Goal: Task Accomplishment & Management: Complete application form

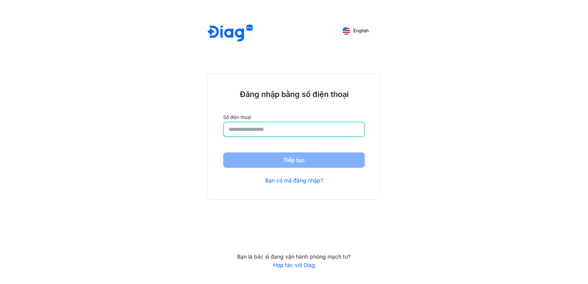
click at [338, 130] on input "number" at bounding box center [294, 129] width 131 height 14
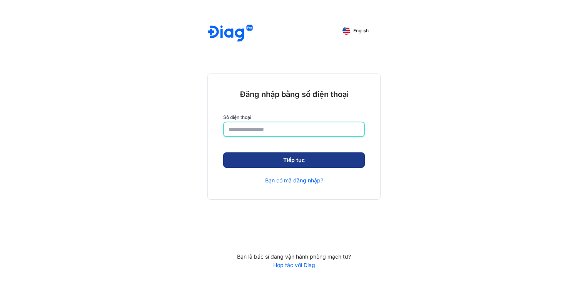
type input "**********"
click at [337, 161] on button "Tiếp tục" at bounding box center [294, 160] width 142 height 15
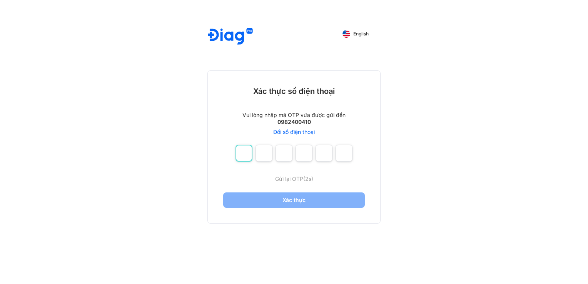
click at [245, 153] on input "number" at bounding box center [243, 153] width 17 height 17
type input "*"
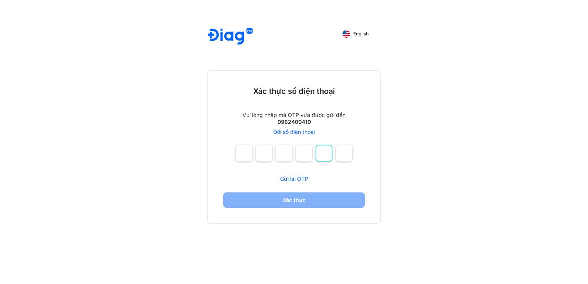
type input "*"
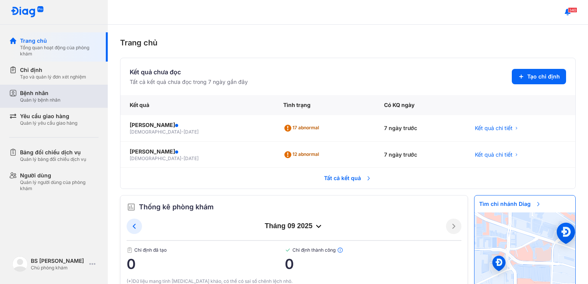
click at [71, 97] on div "Bệnh nhân Quản lý bệnh nhân" at bounding box center [59, 96] width 78 height 14
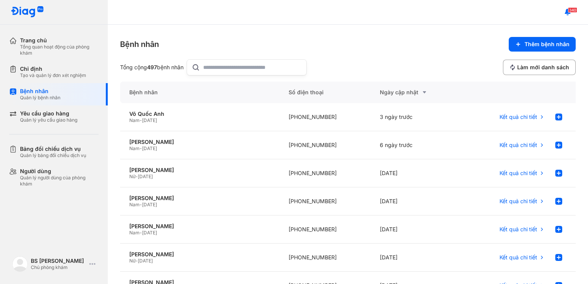
click at [255, 70] on input "text" at bounding box center [252, 67] width 99 height 15
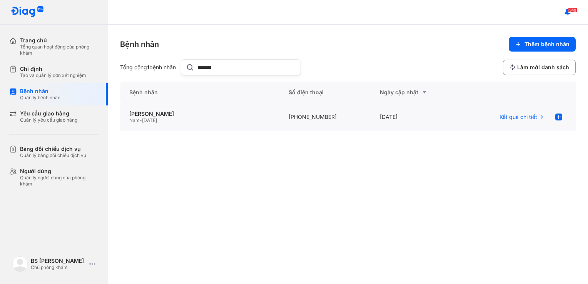
type input "*******"
click at [157, 119] on span "[DATE]" at bounding box center [149, 120] width 15 height 6
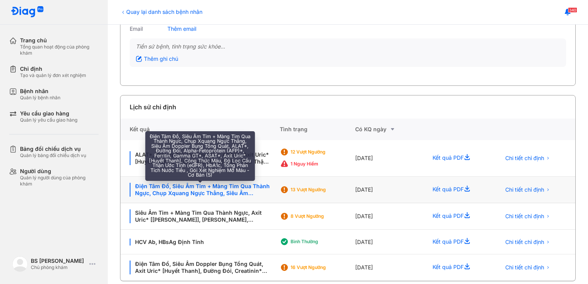
scroll to position [97, 0]
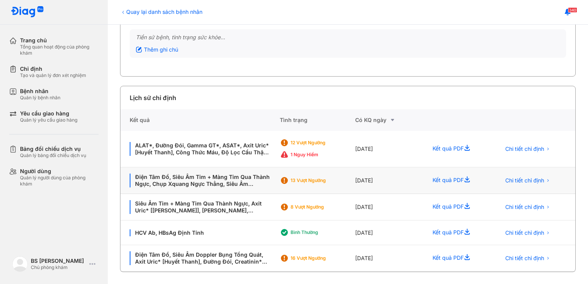
click at [451, 181] on div "Kết quả PDF" at bounding box center [457, 180] width 68 height 27
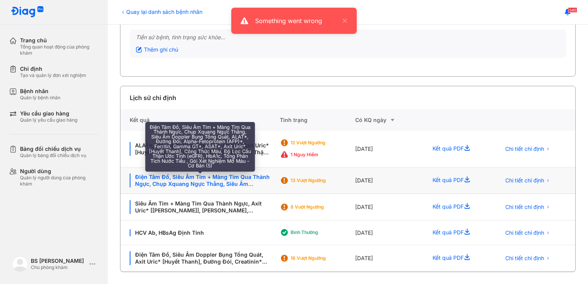
click at [208, 178] on div "Điện Tâm Đồ, Siêu Âm Tim + Màng Tim Qua Thành Ngực, Chụp Xquang Ngực Thẳng, Siê…" at bounding box center [200, 181] width 141 height 14
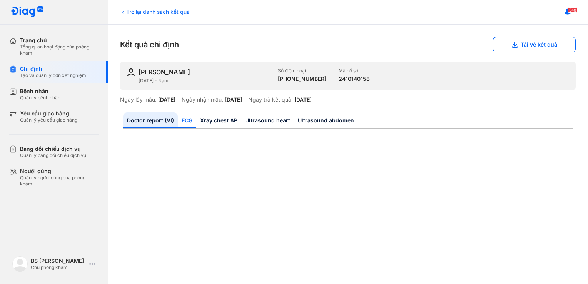
click at [185, 119] on link "ECG" at bounding box center [187, 120] width 18 height 16
click at [226, 123] on link "Xray chest AP" at bounding box center [218, 120] width 45 height 16
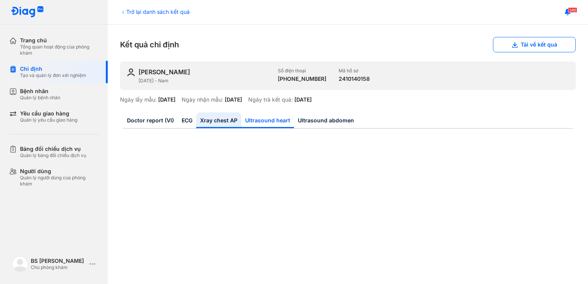
click at [265, 122] on link "Ultrasound heart" at bounding box center [267, 120] width 53 height 16
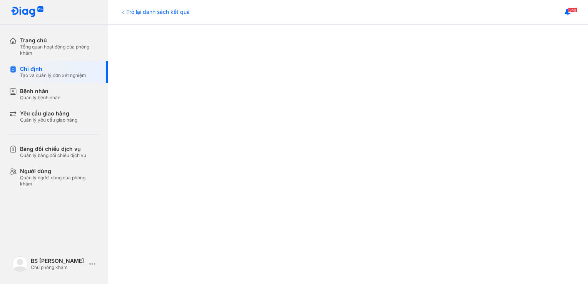
scroll to position [38, 0]
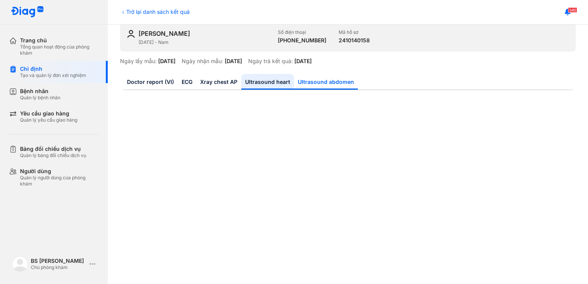
click at [311, 77] on link "Ultrasound abdomen" at bounding box center [326, 82] width 64 height 16
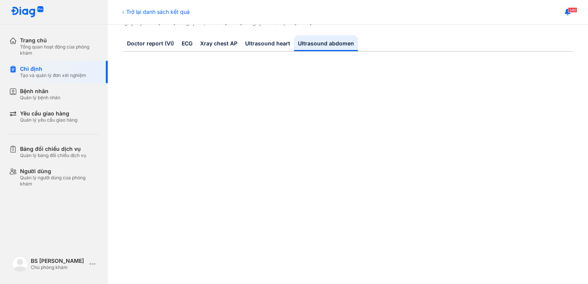
scroll to position [0, 0]
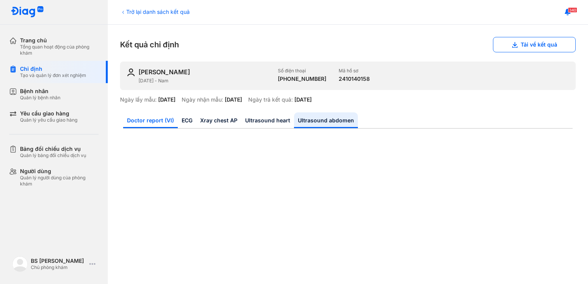
click at [161, 119] on link "Doctor report (VI)" at bounding box center [150, 120] width 55 height 16
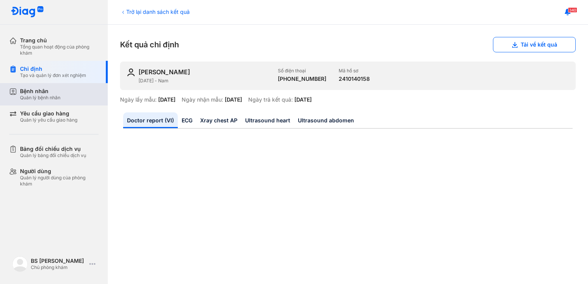
click at [40, 95] on div "Quản lý bệnh nhân" at bounding box center [40, 98] width 40 height 6
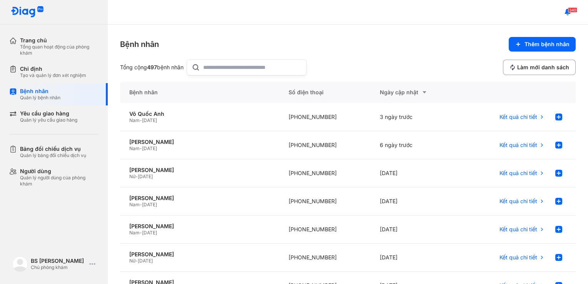
click at [269, 72] on input "text" at bounding box center [252, 67] width 99 height 15
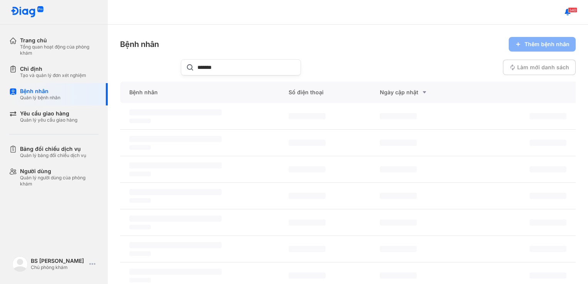
type input "*******"
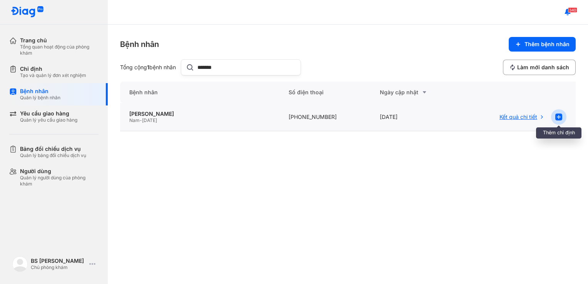
click at [563, 120] on icon at bounding box center [558, 116] width 9 height 9
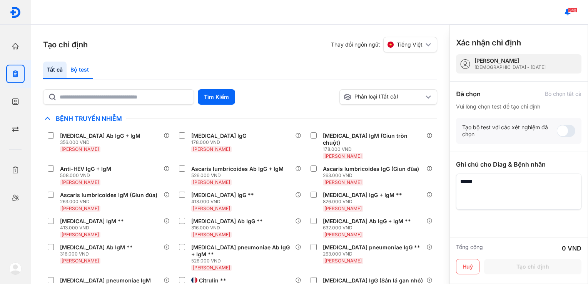
click at [85, 70] on div "Bộ test" at bounding box center [80, 71] width 26 height 18
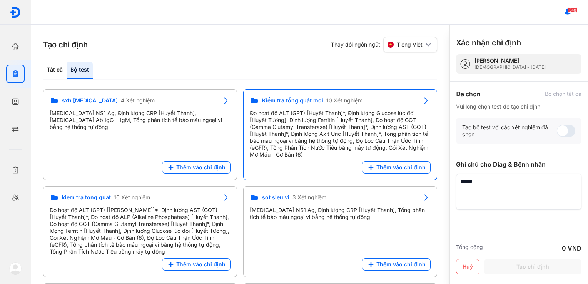
click at [394, 173] on div "Kiểm tra tổng quát moi 10 Xét nghiệm Đo hoạt độ ALT (GPT) [Huyết Thanh]*, Định …" at bounding box center [340, 134] width 194 height 91
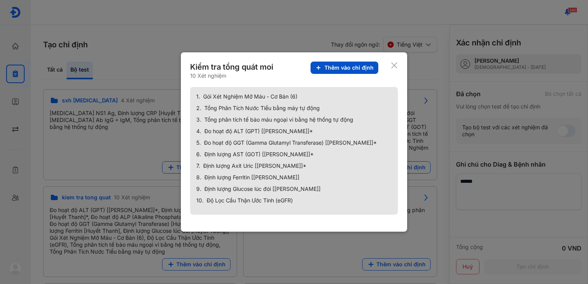
click at [366, 70] on span "Thêm vào chỉ định" at bounding box center [348, 67] width 49 height 7
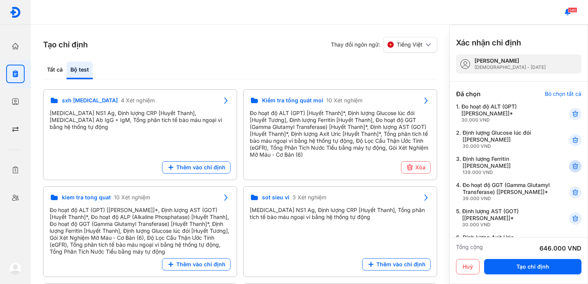
click at [573, 167] on use at bounding box center [575, 166] width 5 height 5
click at [55, 69] on div "Tất cả" at bounding box center [54, 71] width 23 height 18
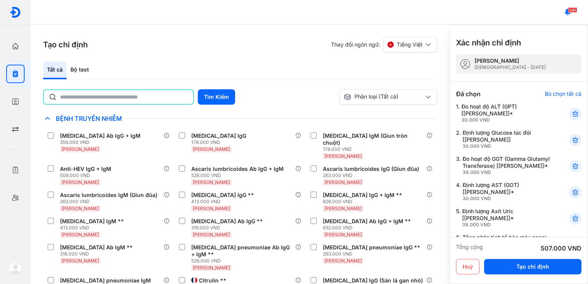
click at [124, 101] on input "text" at bounding box center [124, 97] width 129 height 14
drag, startPoint x: 107, startPoint y: 97, endPoint x: 0, endPoint y: 64, distance: 112.0
click at [0, 68] on html "Trang chủ Tổng quan hoạt động của phòng khám Chỉ định Tạo và quản lý đơn xét ng…" at bounding box center [294, 142] width 588 height 284
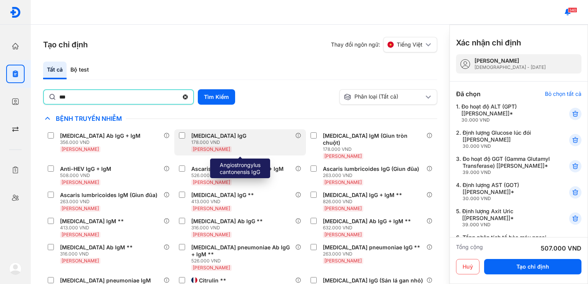
type input "*"
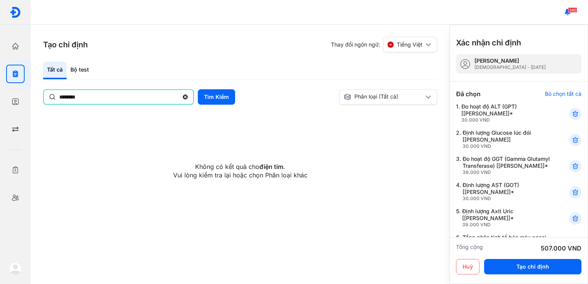
drag, startPoint x: 97, startPoint y: 96, endPoint x: -2, endPoint y: 69, distance: 101.7
click at [0, 69] on html "Trang chủ Tổng quan hoạt động của phòng khám Chỉ định Tạo và quản lý đơn xét ng…" at bounding box center [294, 142] width 588 height 284
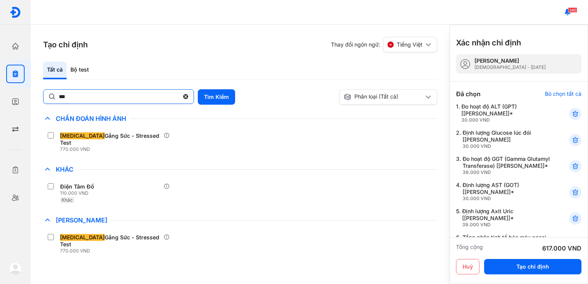
click at [139, 99] on input "***" at bounding box center [119, 97] width 120 height 14
drag, startPoint x: 138, startPoint y: 99, endPoint x: 0, endPoint y: 28, distance: 155.2
click at [0, 32] on html "Trang chủ Tổng quan hoạt động của phòng khám Chỉ định Tạo và quản lý đơn xét ng…" at bounding box center [294, 142] width 588 height 284
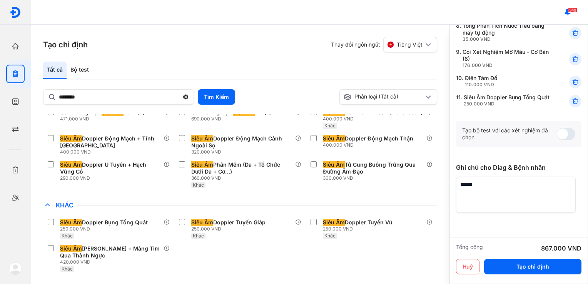
scroll to position [262, 0]
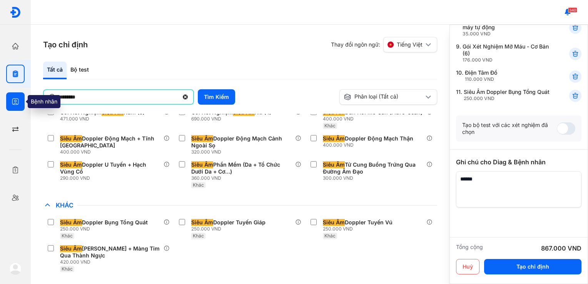
drag, startPoint x: 76, startPoint y: 90, endPoint x: 15, endPoint y: 93, distance: 61.3
click at [0, 92] on html "Trang chủ Tổng quan hoạt động của phòng khám Chỉ định Tạo và quản lý đơn xét ng…" at bounding box center [294, 142] width 588 height 284
type input "*****"
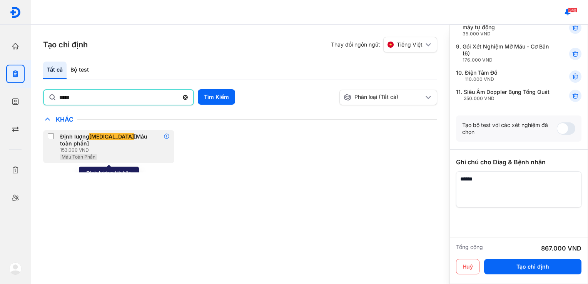
click at [168, 135] on icon at bounding box center [167, 136] width 6 height 6
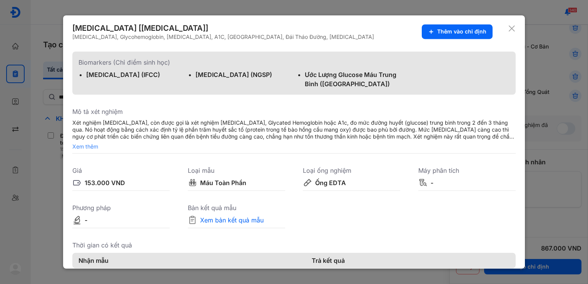
click at [508, 28] on icon at bounding box center [512, 29] width 8 height 8
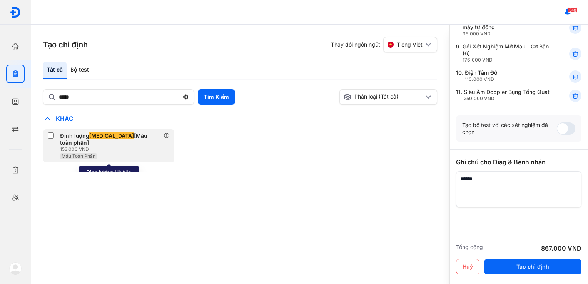
click at [53, 139] on label at bounding box center [52, 136] width 9 height 8
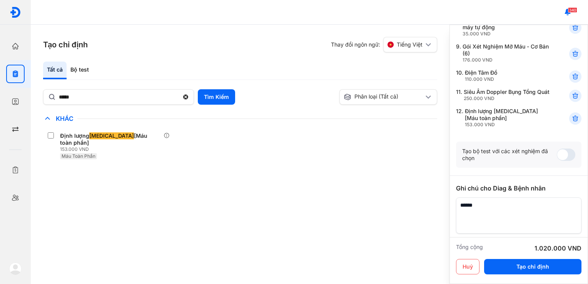
scroll to position [269, 0]
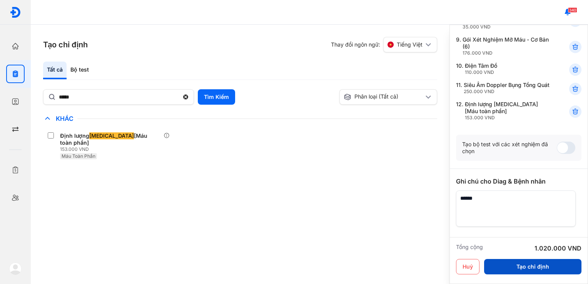
click at [540, 269] on button "Tạo chỉ định" at bounding box center [532, 266] width 97 height 15
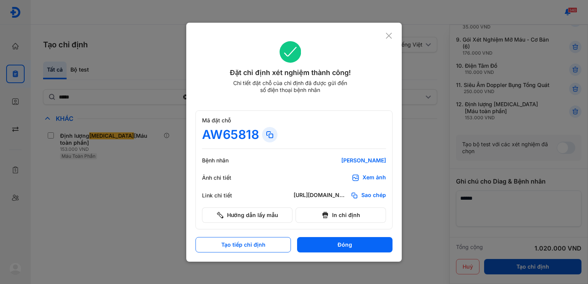
scroll to position [262, 0]
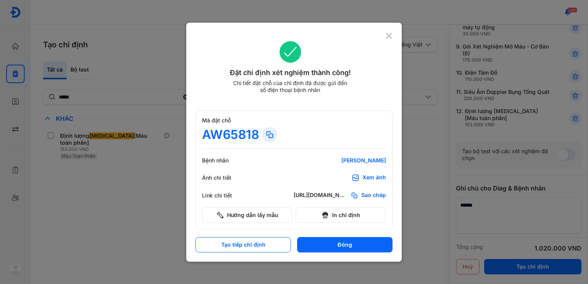
click at [379, 176] on div "Xem ảnh" at bounding box center [373, 178] width 23 height 8
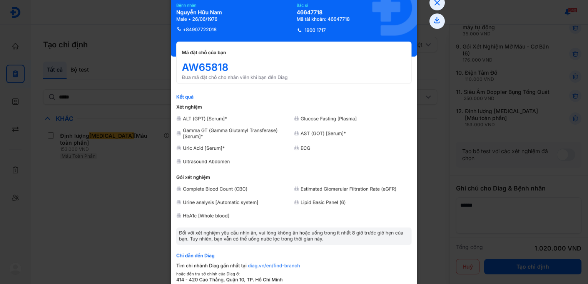
scroll to position [0, 0]
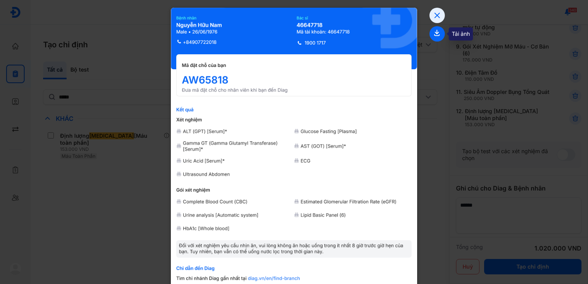
click at [434, 33] on use at bounding box center [436, 33] width 5 height 6
click at [118, 204] on div at bounding box center [294, 142] width 588 height 284
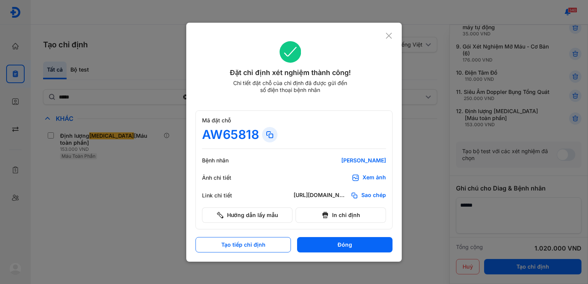
click at [387, 35] on icon at bounding box center [388, 36] width 7 height 8
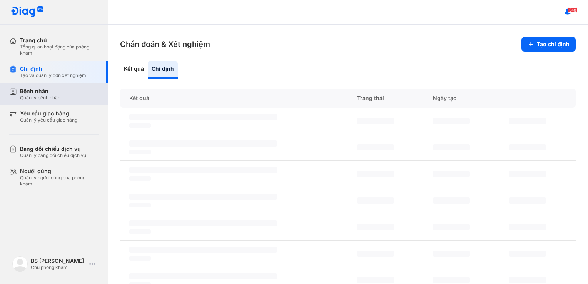
click at [60, 92] on div "Bệnh nhân" at bounding box center [40, 91] width 40 height 7
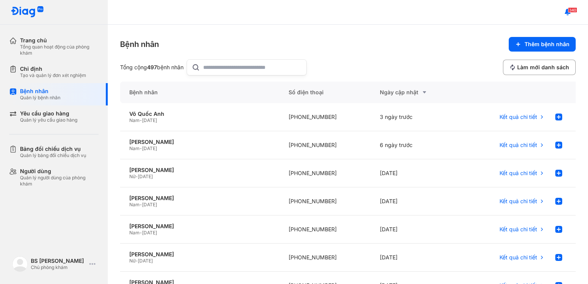
click at [296, 67] on input "text" at bounding box center [252, 67] width 99 height 15
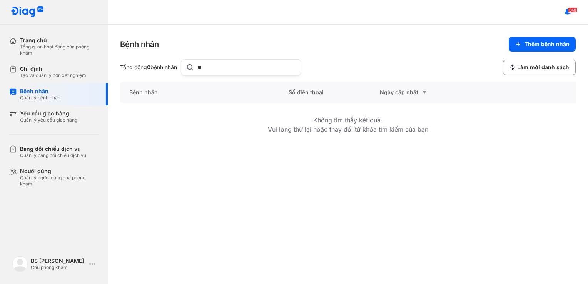
type input "*"
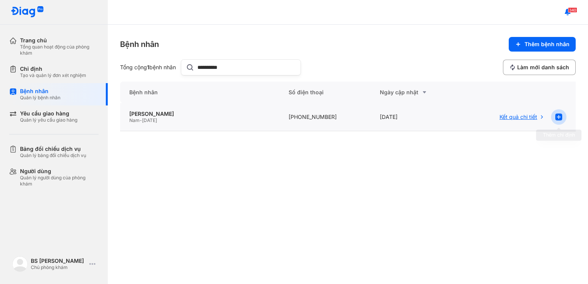
type input "**********"
click at [561, 117] on use at bounding box center [558, 117] width 7 height 7
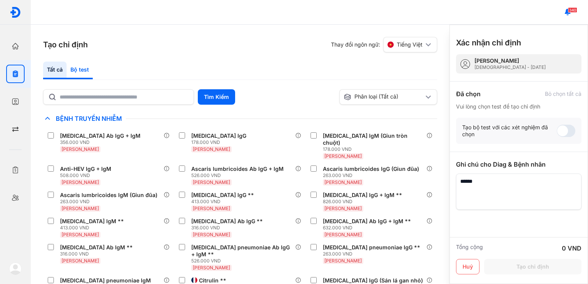
click at [72, 68] on div "Bộ test" at bounding box center [80, 71] width 26 height 18
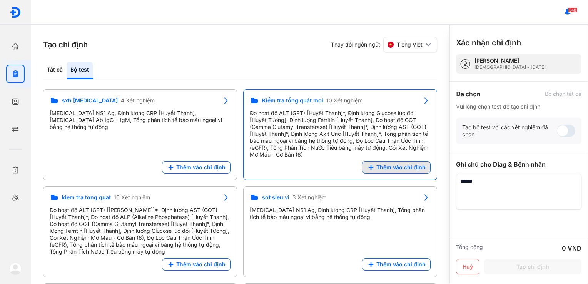
click at [396, 165] on span "Thêm vào chỉ định" at bounding box center [400, 167] width 49 height 7
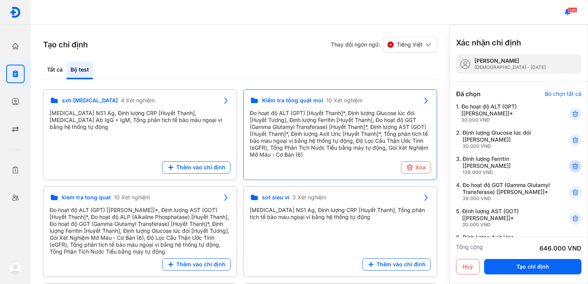
click at [571, 166] on icon at bounding box center [575, 166] width 8 height 8
click at [60, 72] on div "Tất cả" at bounding box center [54, 71] width 23 height 18
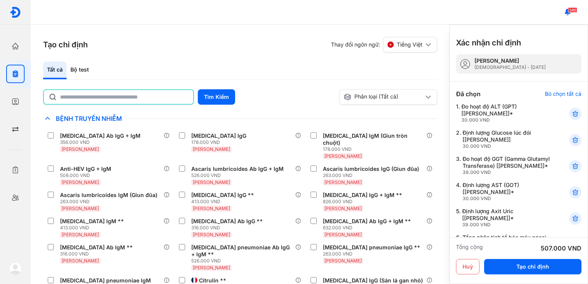
drag, startPoint x: 131, startPoint y: 101, endPoint x: 127, endPoint y: 90, distance: 11.8
click at [131, 101] on input "text" at bounding box center [124, 97] width 129 height 14
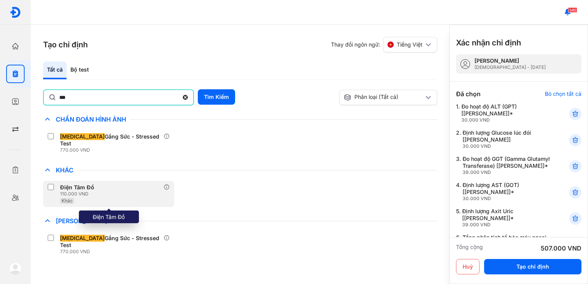
click at [51, 184] on label at bounding box center [52, 188] width 9 height 8
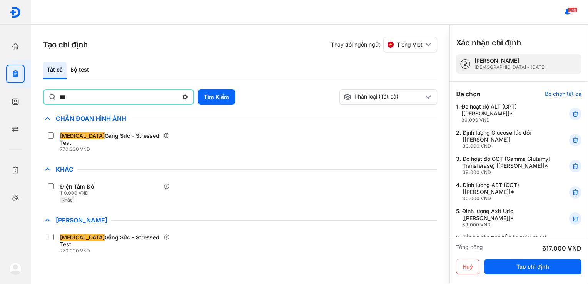
drag, startPoint x: 117, startPoint y: 97, endPoint x: 0, endPoint y: 66, distance: 121.2
click at [0, 66] on html "Trang chủ Tổng quan hoạt động của phòng khám Chỉ định Tạo và quản lý đơn xét ng…" at bounding box center [294, 142] width 588 height 284
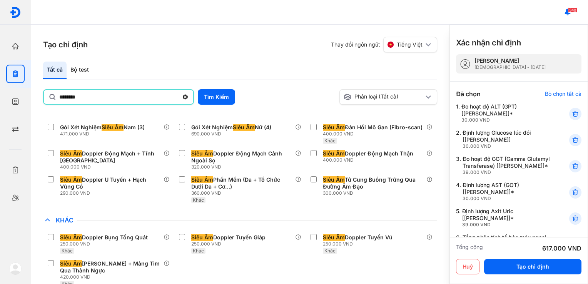
scroll to position [23, 0]
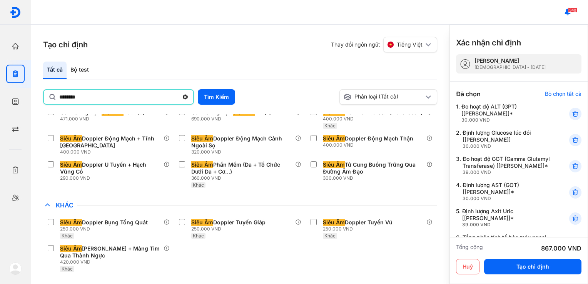
drag, startPoint x: 124, startPoint y: 99, endPoint x: -2, endPoint y: 52, distance: 133.4
click at [0, 52] on html "Trang chủ Tổng quan hoạt động của phòng khám Chỉ định Tạo và quản lý đơn xét ng…" at bounding box center [294, 142] width 588 height 284
type input "****"
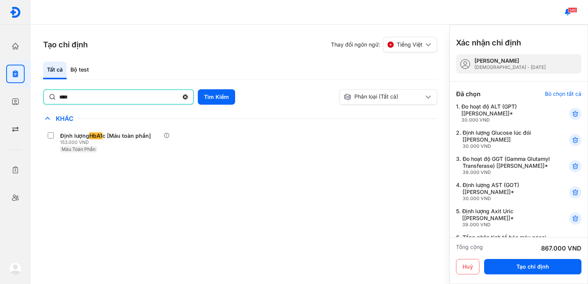
scroll to position [0, 0]
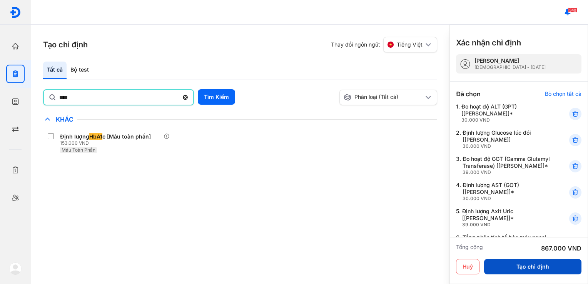
click at [528, 265] on button "Tạo chỉ định" at bounding box center [532, 266] width 97 height 15
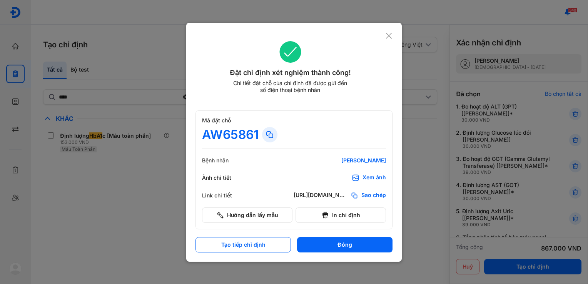
click at [367, 178] on div "Xem ảnh" at bounding box center [373, 178] width 23 height 8
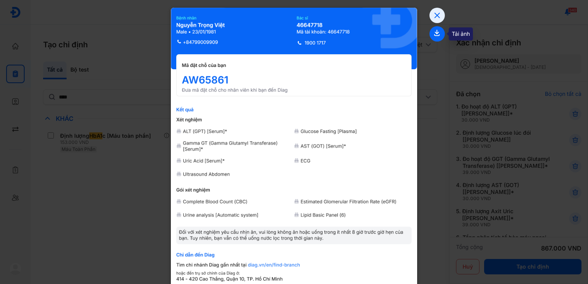
click at [437, 35] on icon at bounding box center [436, 33] width 15 height 15
click at [434, 13] on icon at bounding box center [436, 15] width 15 height 15
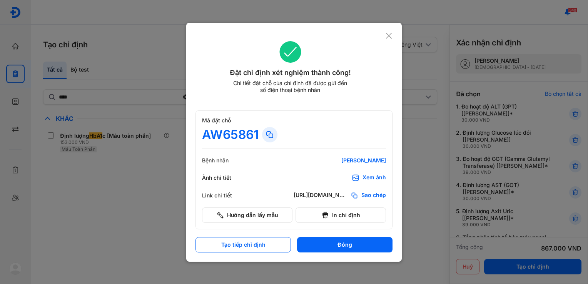
click at [386, 36] on icon at bounding box center [388, 36] width 7 height 8
